Goal: Task Accomplishment & Management: Use online tool/utility

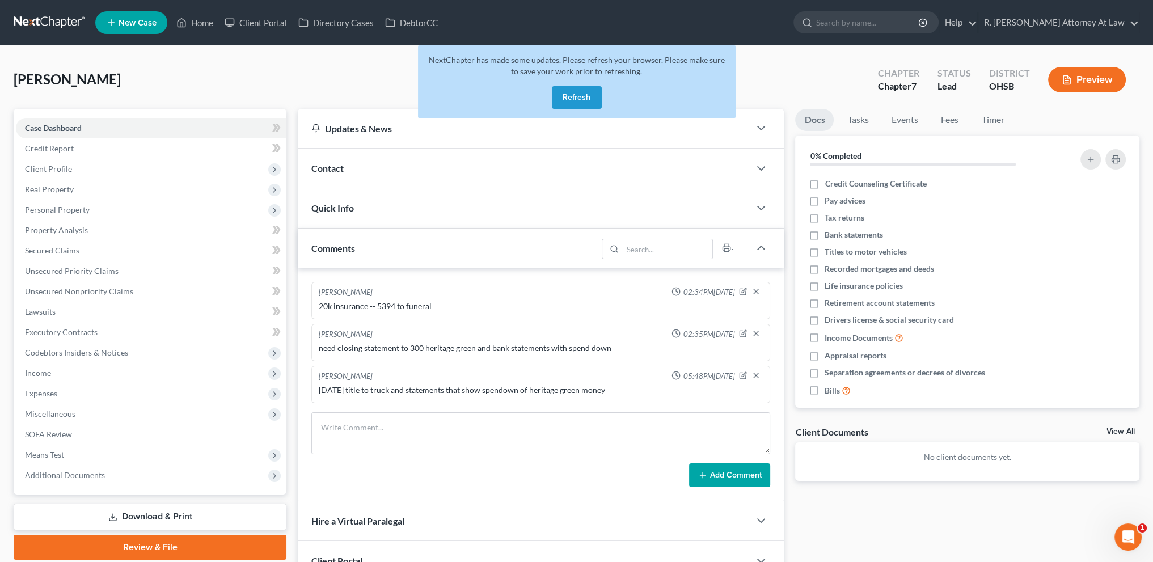
click at [568, 99] on button "Refresh" at bounding box center [577, 97] width 50 height 23
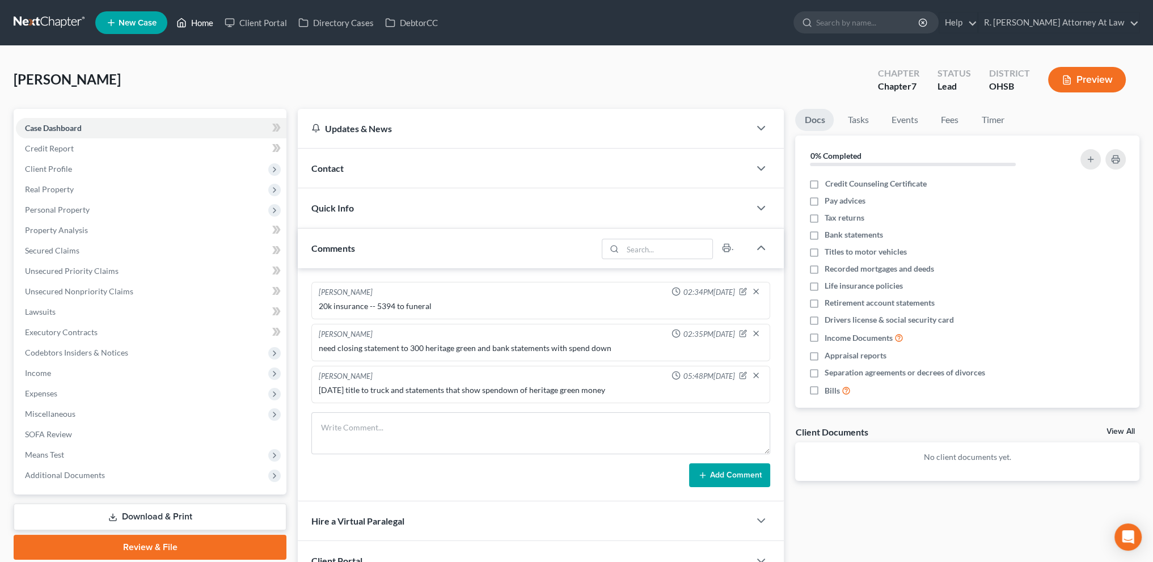
click at [206, 20] on link "Home" at bounding box center [195, 22] width 48 height 20
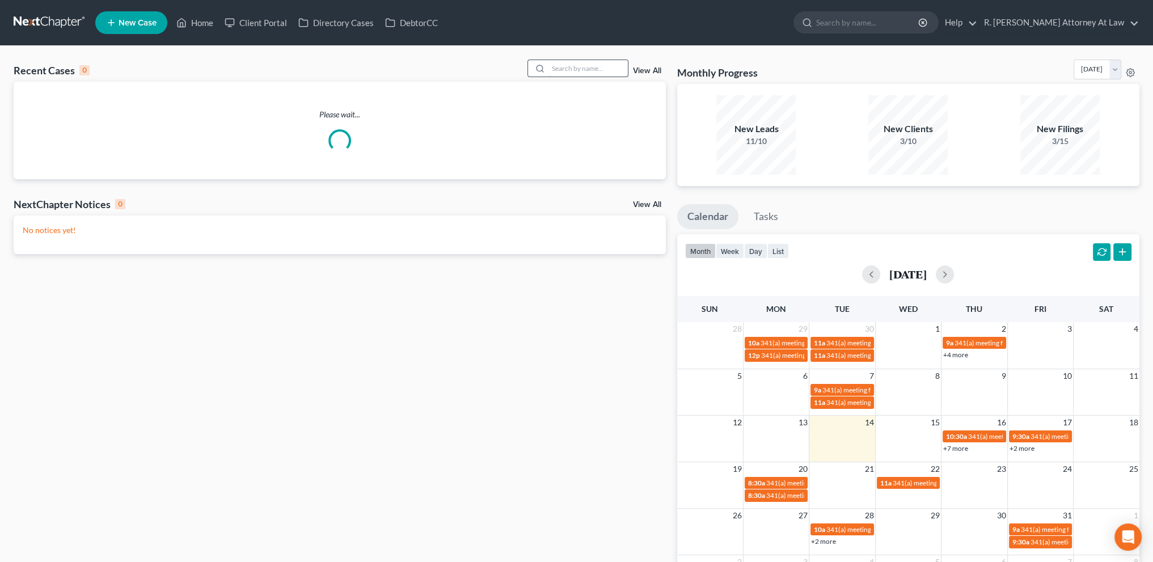
click at [568, 71] on input "search" at bounding box center [587, 68] width 79 height 16
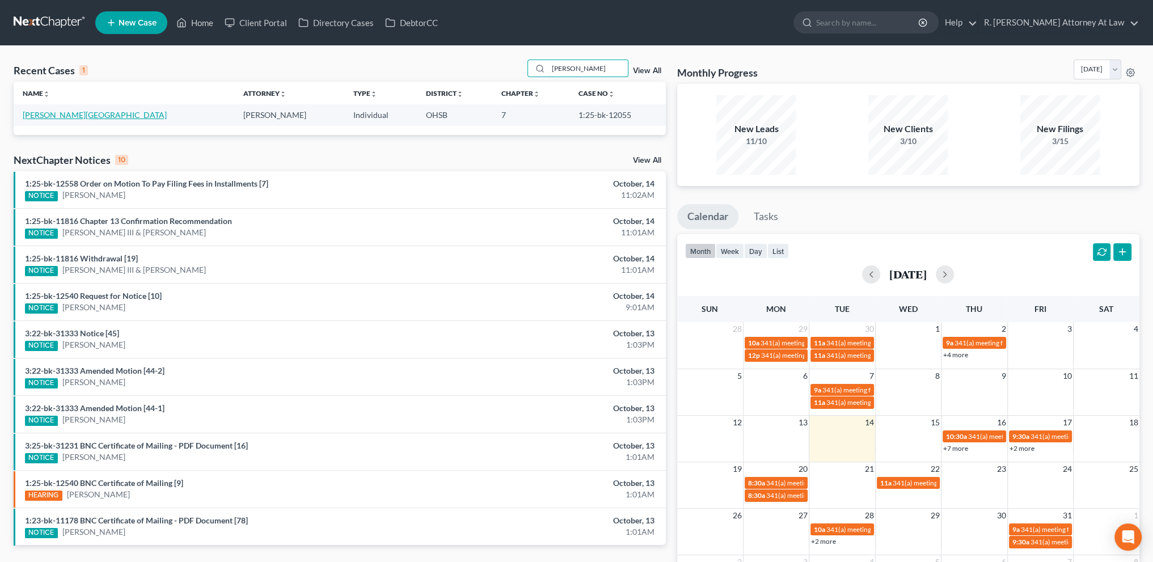
type input "gillespie"
click at [60, 115] on link "Gillespie, Cina" at bounding box center [95, 115] width 144 height 10
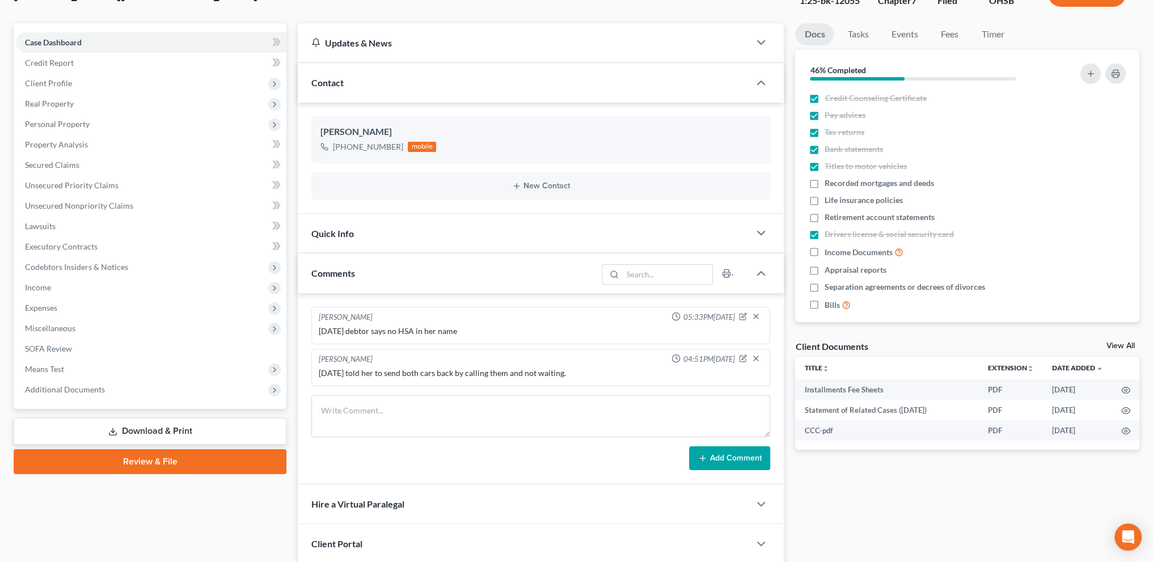
scroll to position [99, 0]
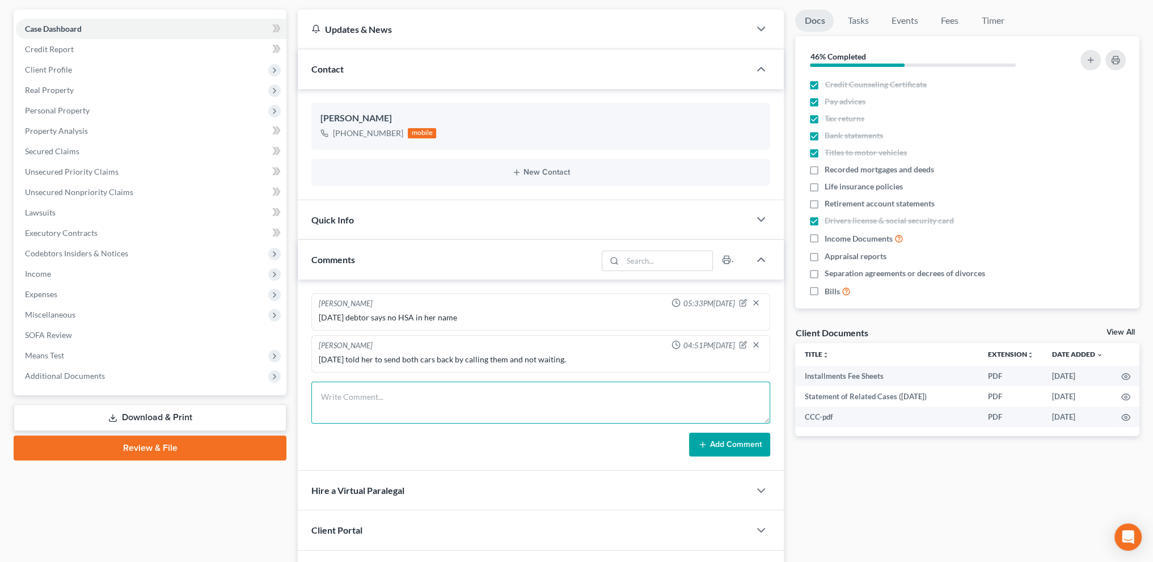
click at [339, 398] on textarea at bounding box center [540, 403] width 459 height 42
type textarea "10.14.2025 Mazda picked up this morning per client"
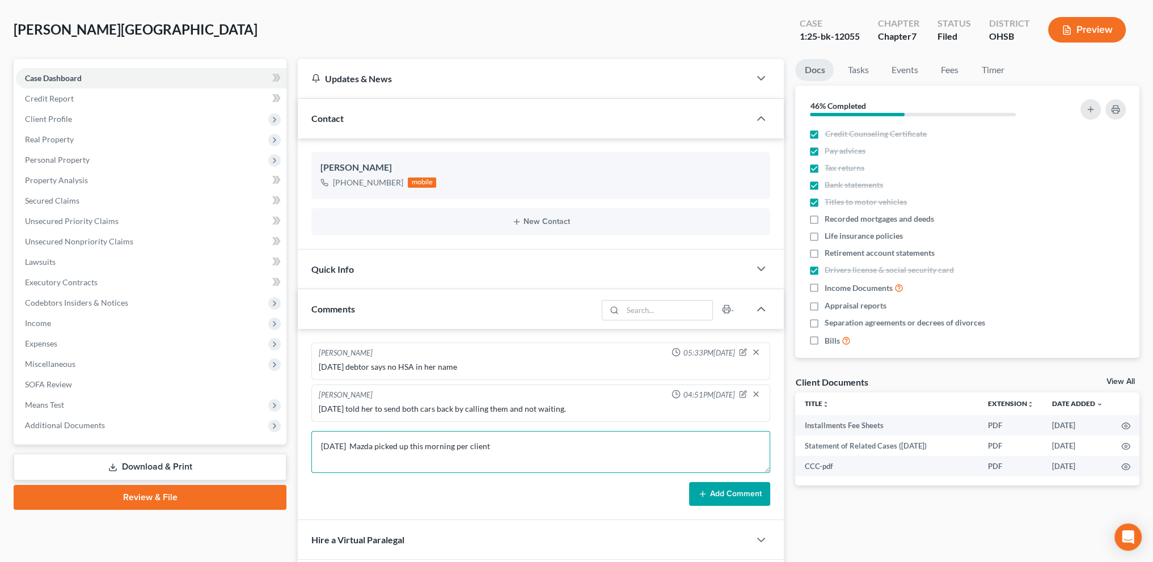
scroll to position [0, 0]
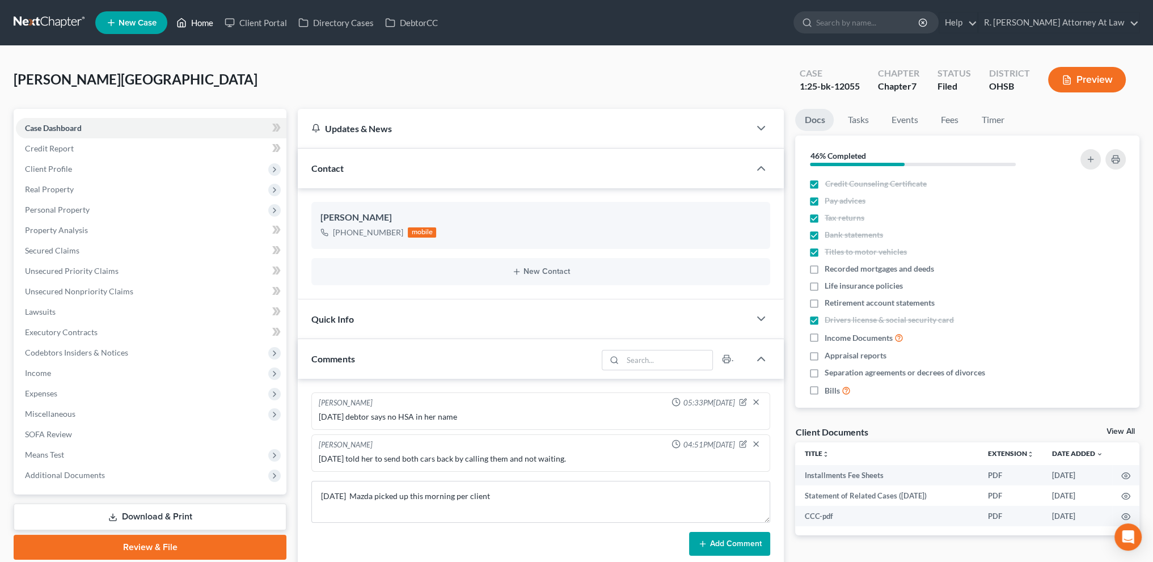
click at [202, 24] on link "Home" at bounding box center [195, 22] width 48 height 20
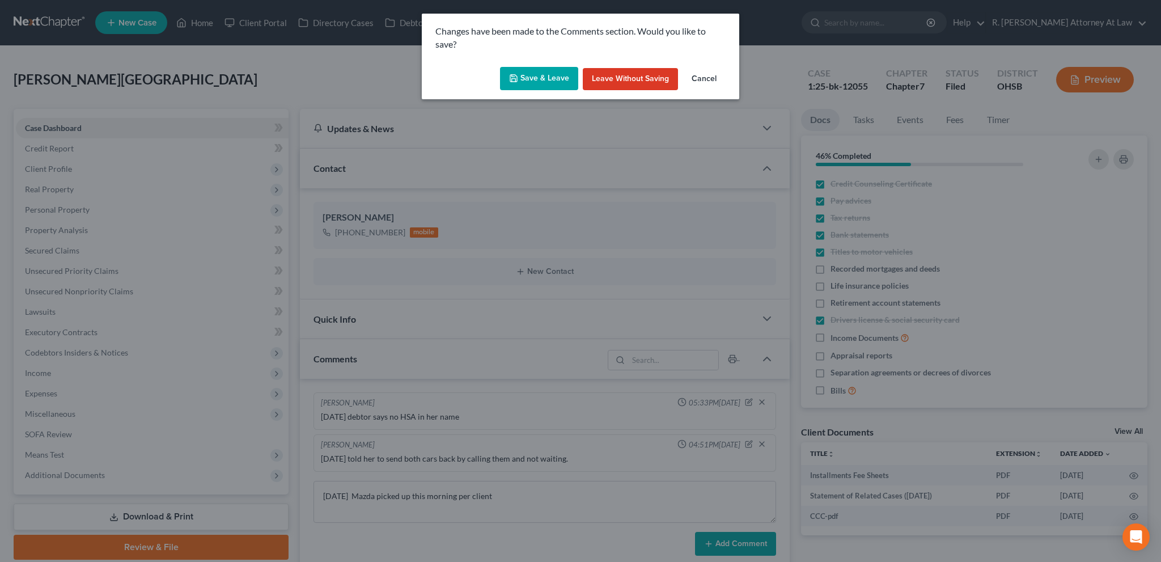
click at [544, 78] on button "Save & Leave" at bounding box center [539, 79] width 78 height 24
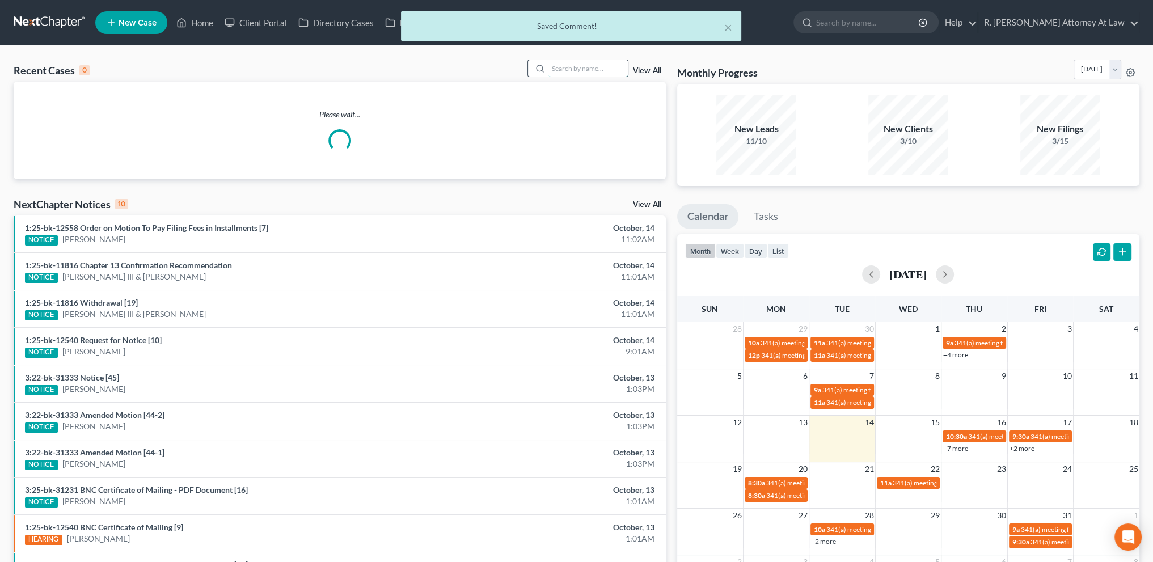
click at [557, 67] on input "search" at bounding box center [587, 68] width 79 height 16
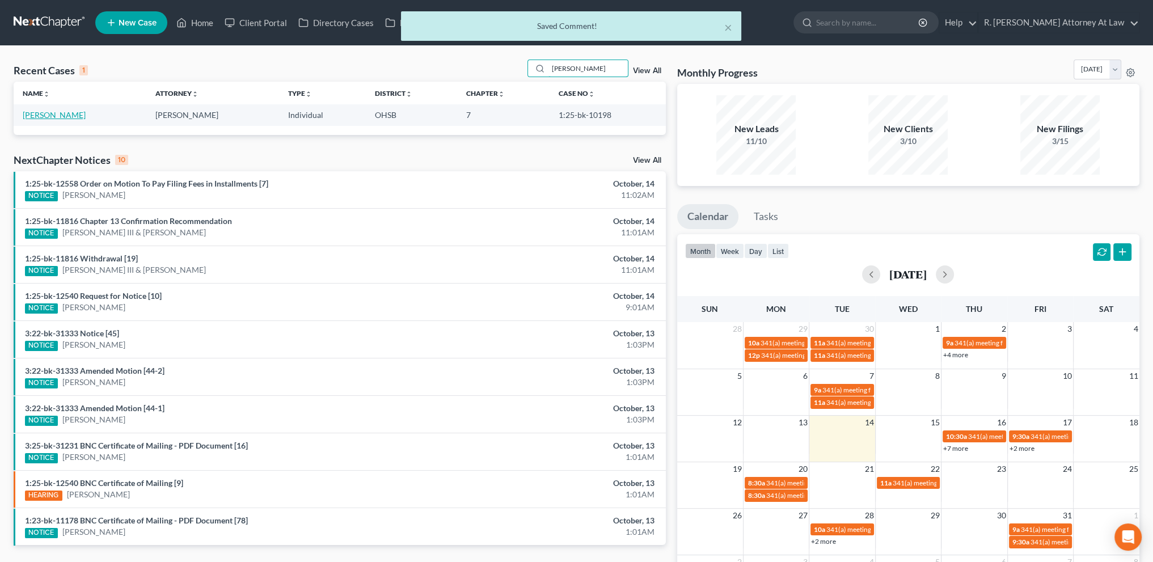
type input "durant"
click at [47, 115] on link "Durant, Ayasa" at bounding box center [54, 115] width 63 height 10
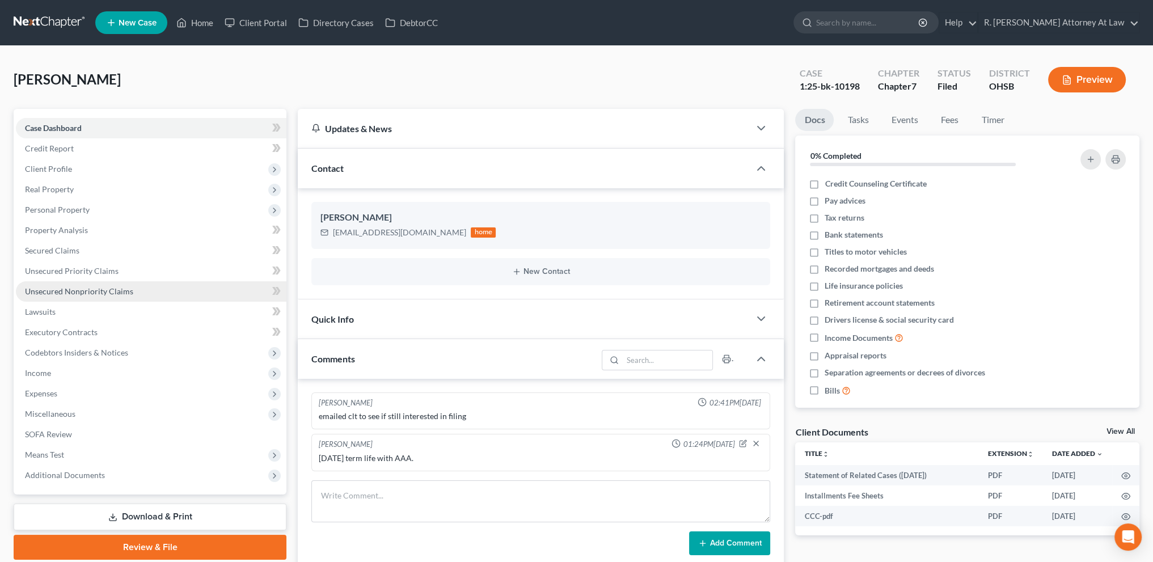
click at [71, 286] on link "Unsecured Nonpriority Claims" at bounding box center [151, 291] width 270 height 20
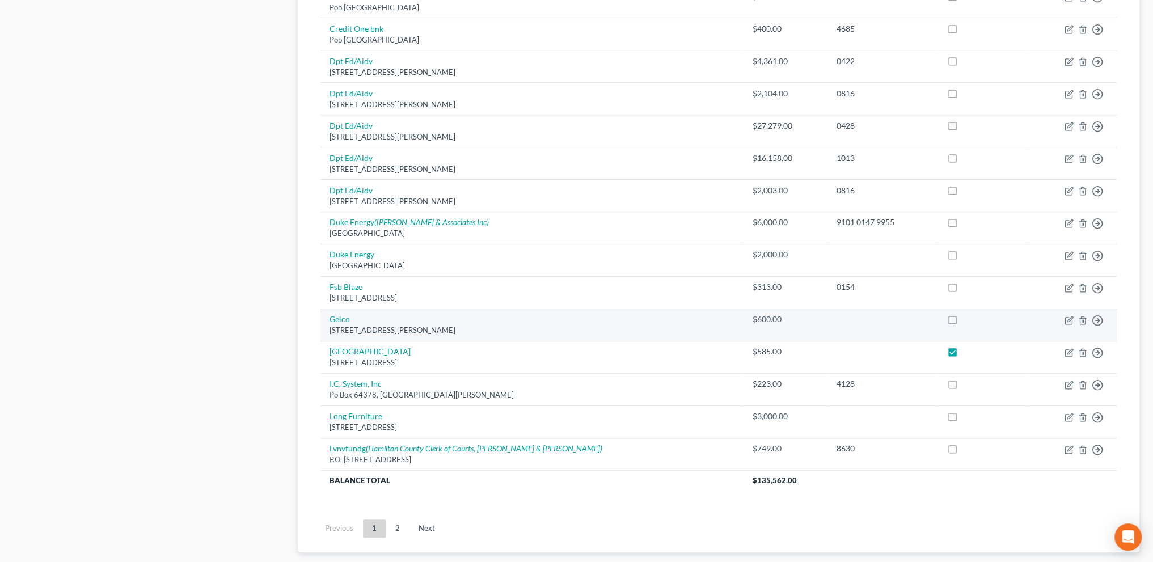
scroll to position [746, 0]
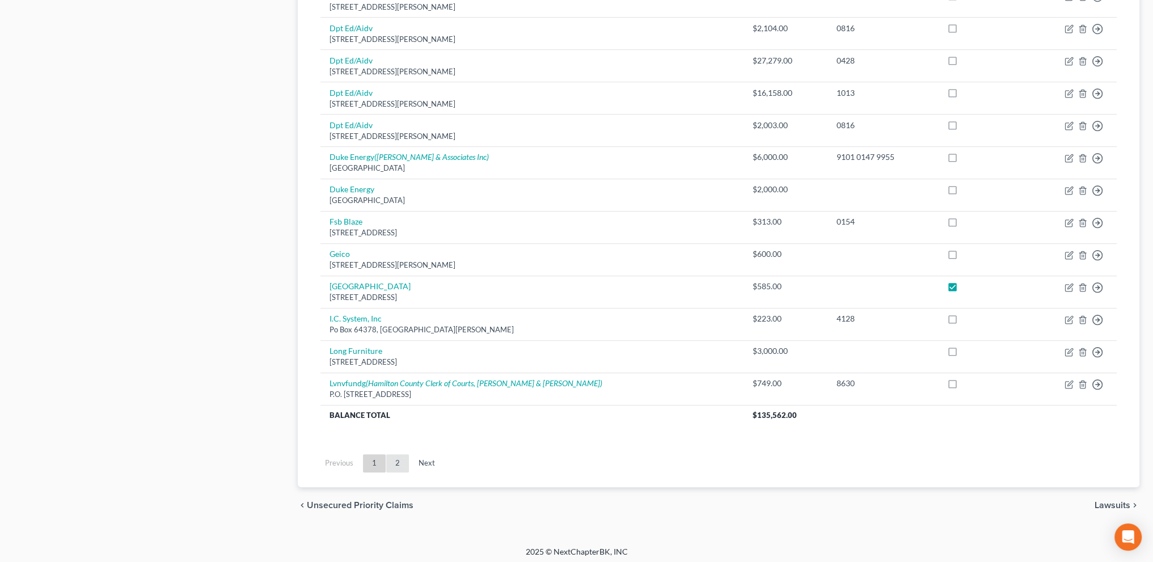
click at [400, 458] on link "2" at bounding box center [397, 463] width 23 height 18
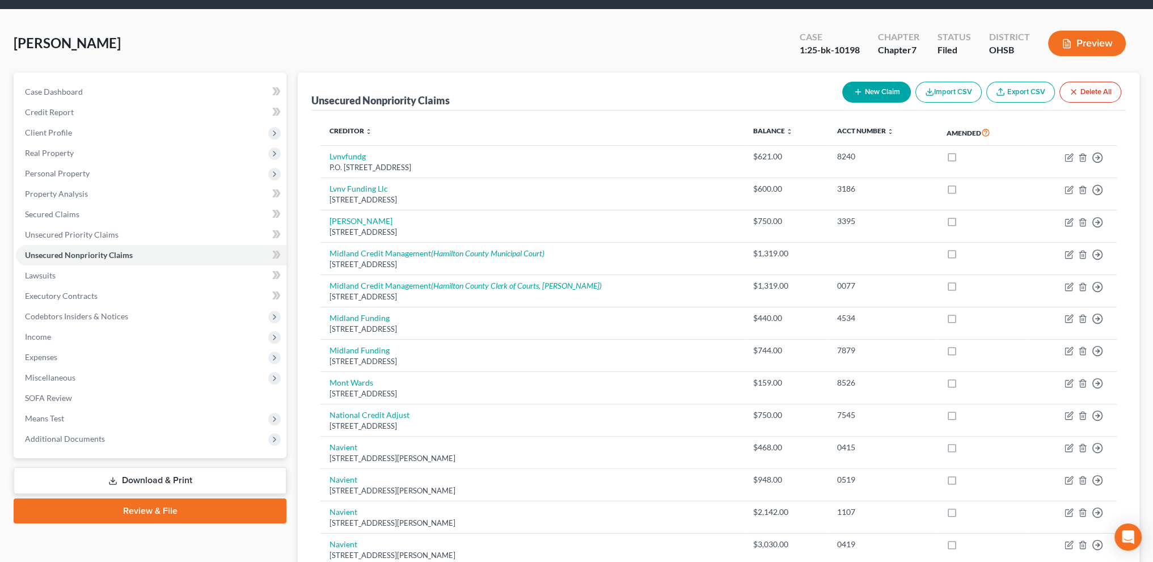
scroll to position [0, 0]
